Goal: Task Accomplishment & Management: Use online tool/utility

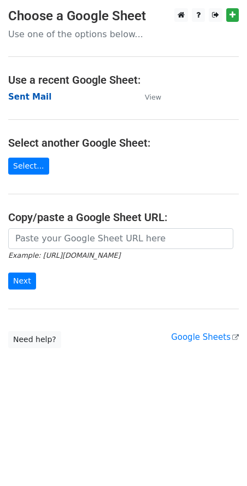
click at [29, 101] on strong "Sent Mail" at bounding box center [29, 97] width 43 height 10
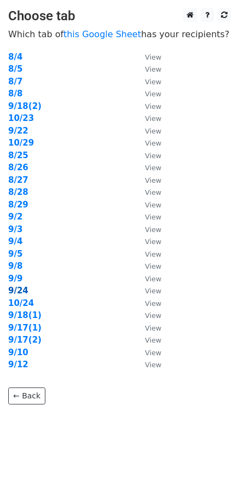
click at [22, 292] on strong "9/24" at bounding box center [18, 291] width 20 height 10
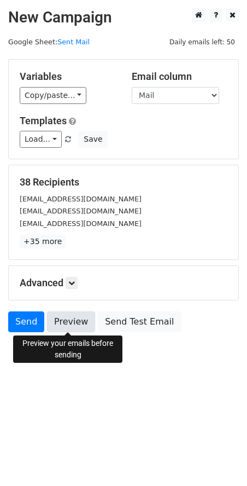
click at [72, 322] on link "Preview" at bounding box center [71, 321] width 48 height 21
click at [76, 322] on link "Preview" at bounding box center [71, 321] width 48 height 21
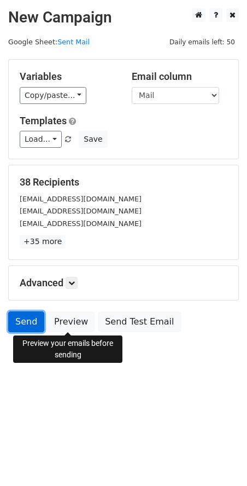
click at [17, 319] on link "Send" at bounding box center [26, 321] width 36 height 21
